Goal: Find specific page/section: Find specific page/section

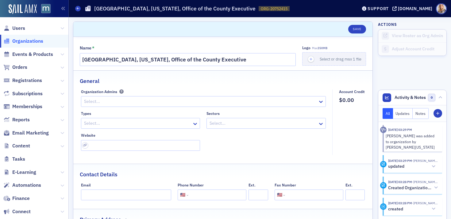
select select "US"
